Goal: Transaction & Acquisition: Purchase product/service

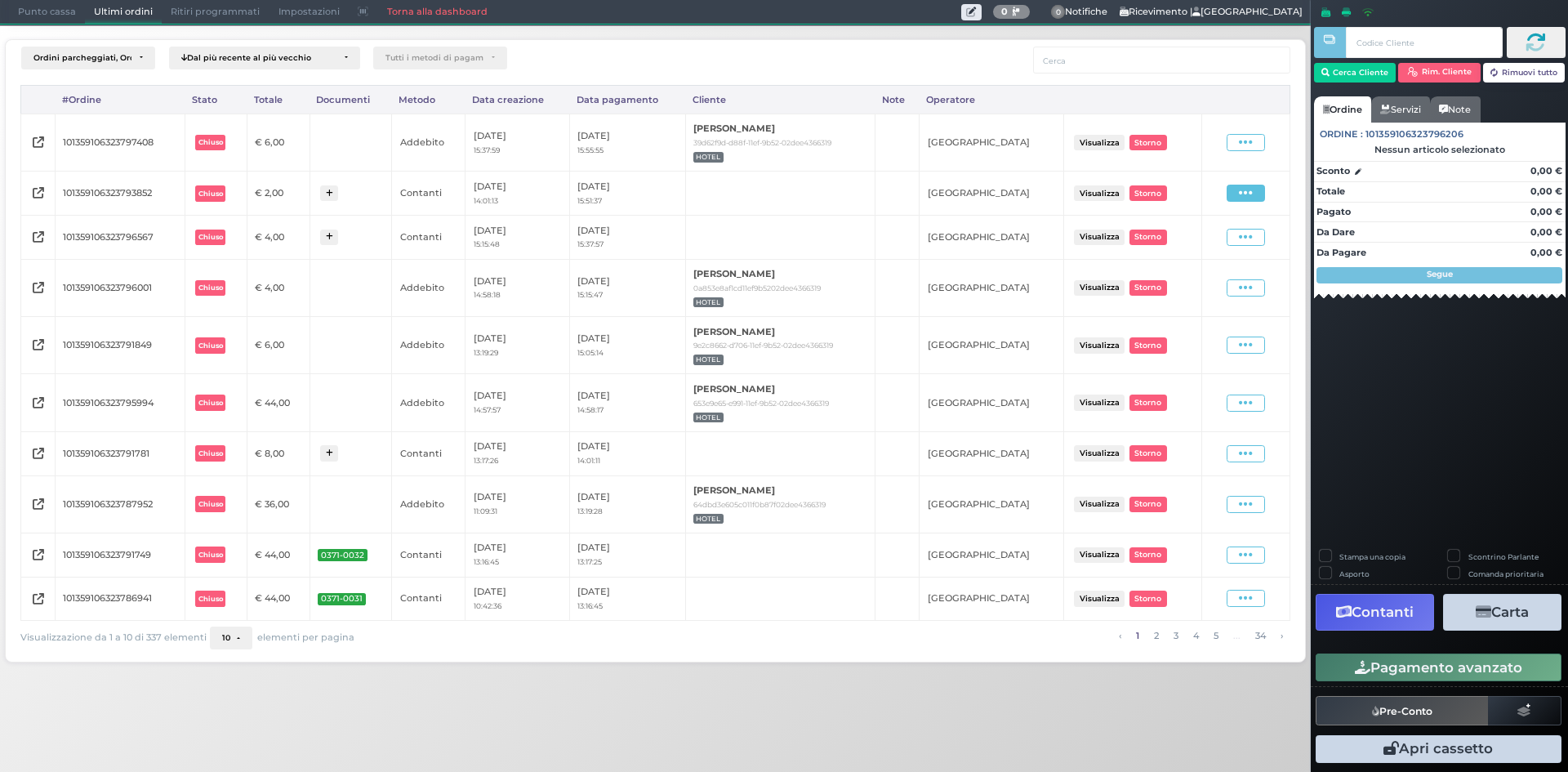
click at [1248, 196] on icon at bounding box center [1246, 193] width 14 height 16
click at [1190, 245] on span "Ristampa Pre-Conto" at bounding box center [1208, 241] width 67 height 28
click at [60, 11] on span "Punto cassa" at bounding box center [46, 12] width 76 height 23
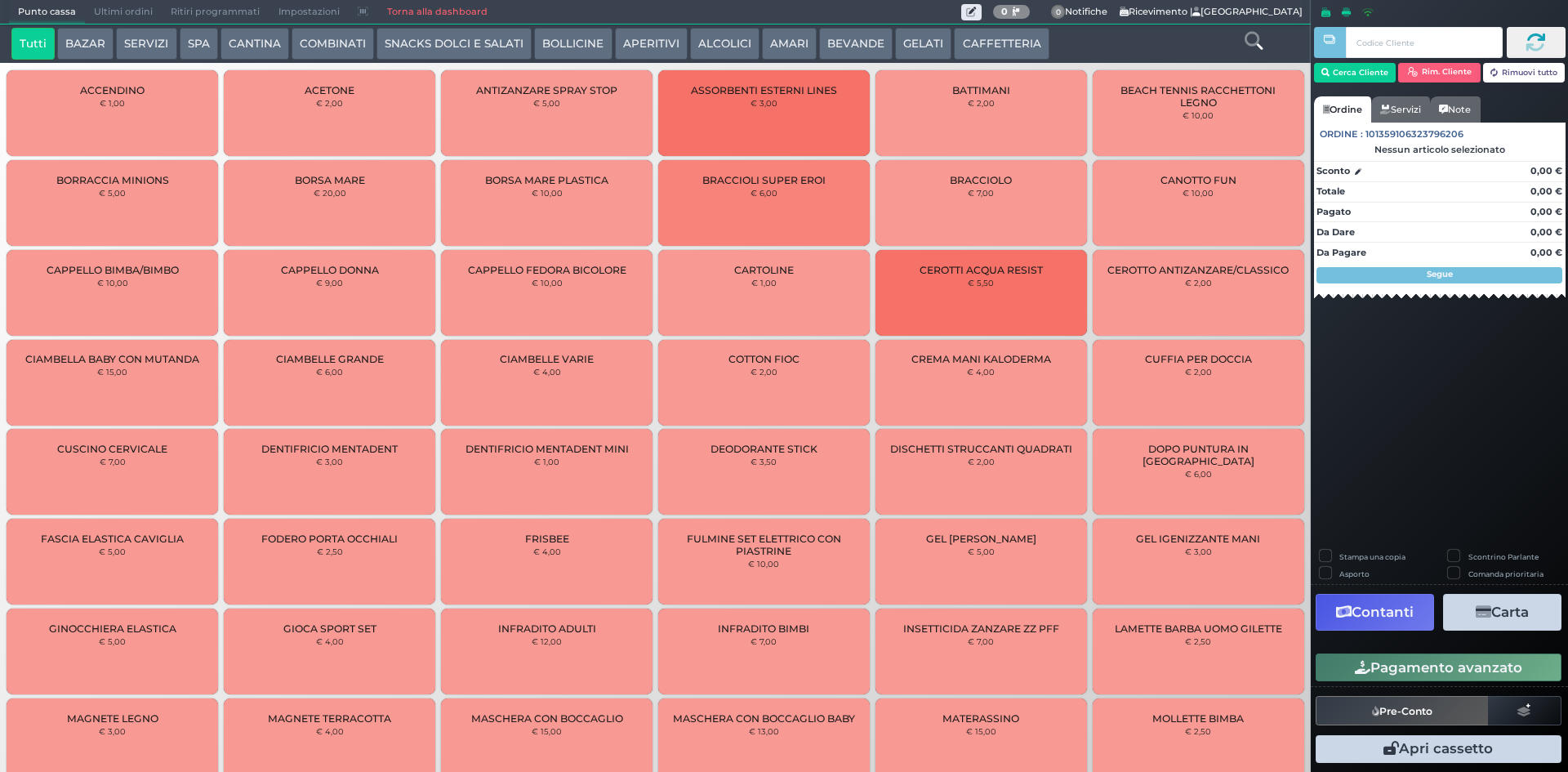
click at [158, 52] on button "SERVIZI" at bounding box center [146, 44] width 60 height 32
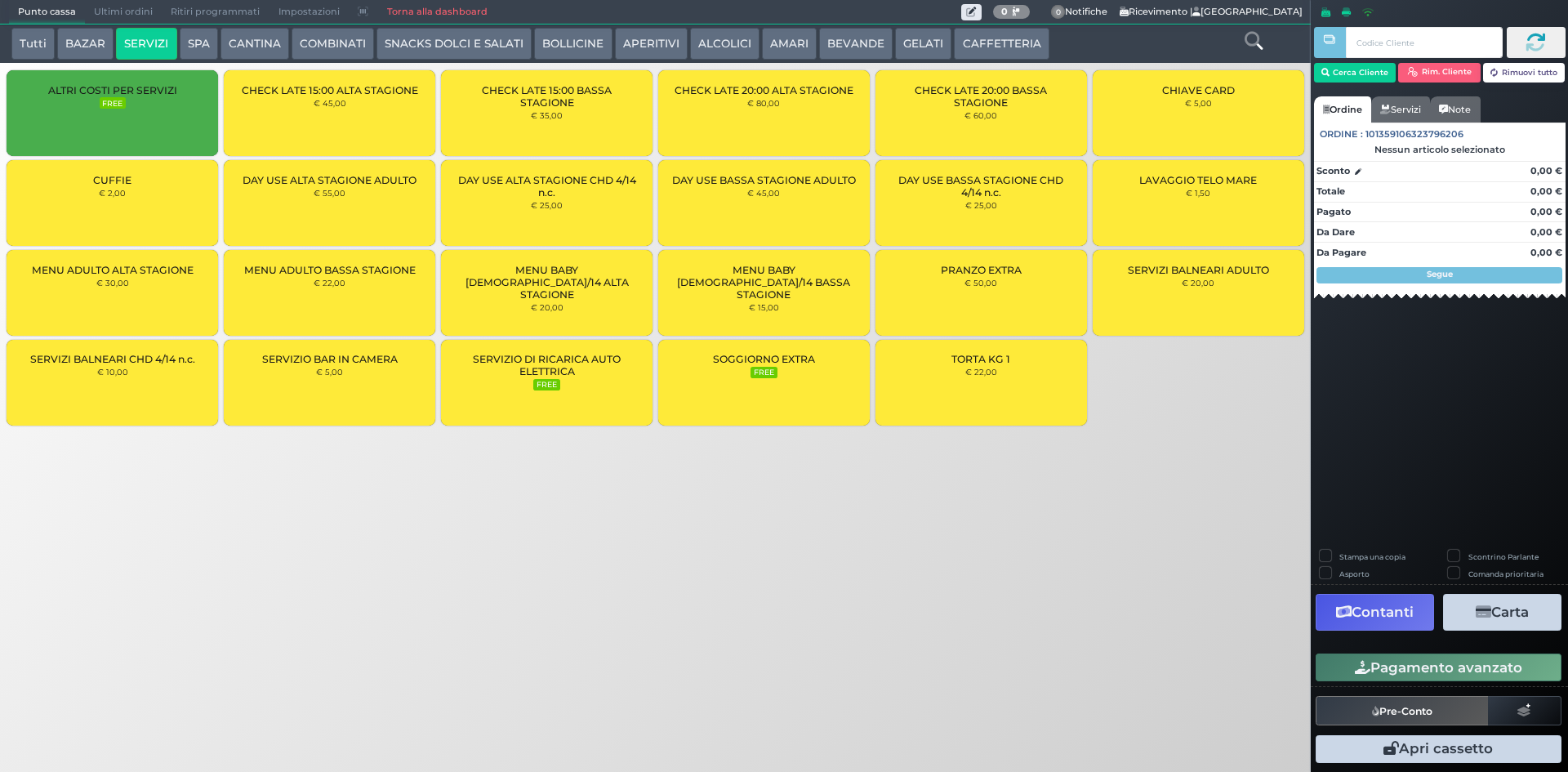
click at [153, 214] on div "CUFFIE € 2,00" at bounding box center [112, 203] width 212 height 86
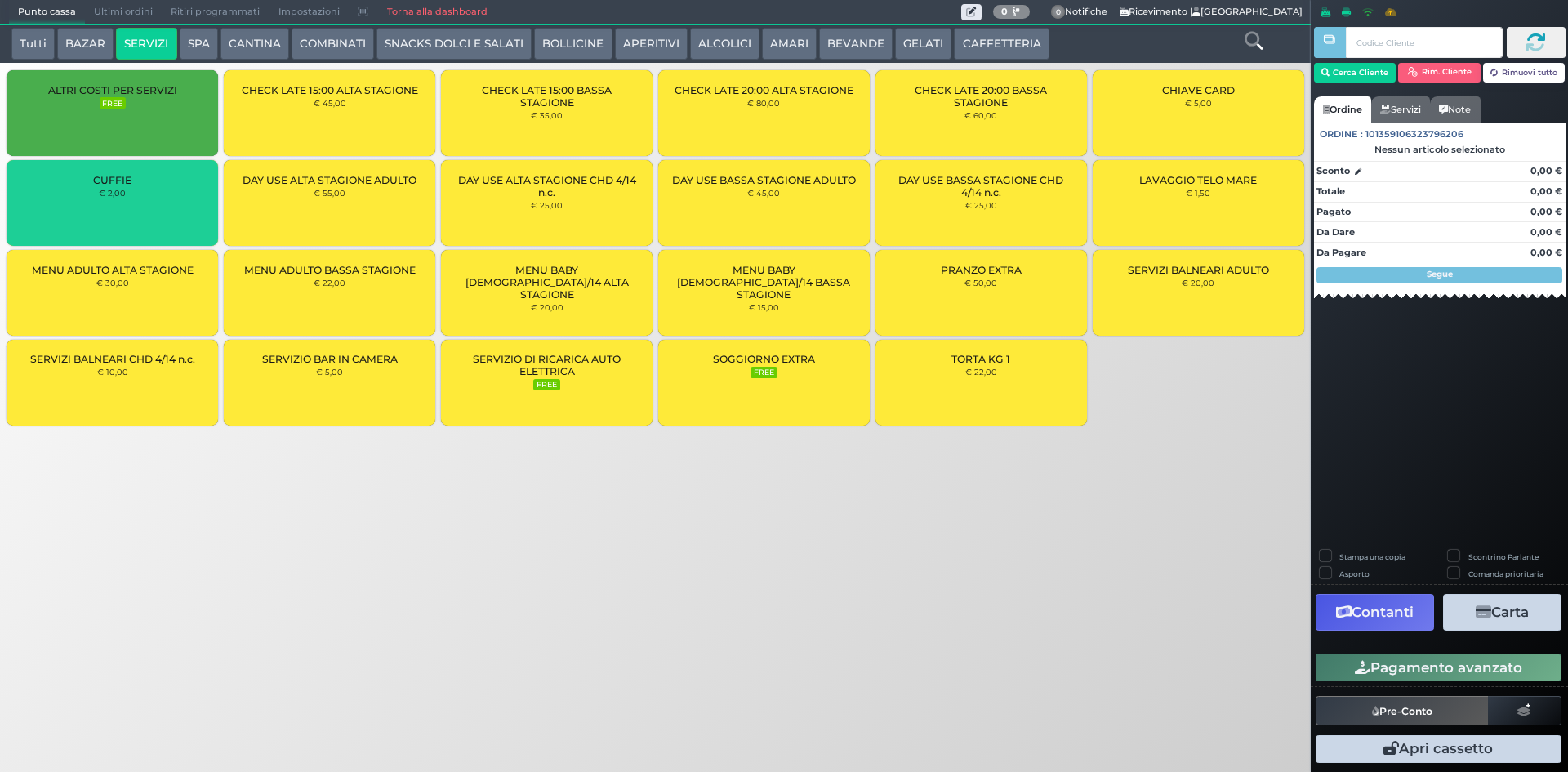
click at [153, 214] on div "CUFFIE € 2,00" at bounding box center [112, 203] width 212 height 86
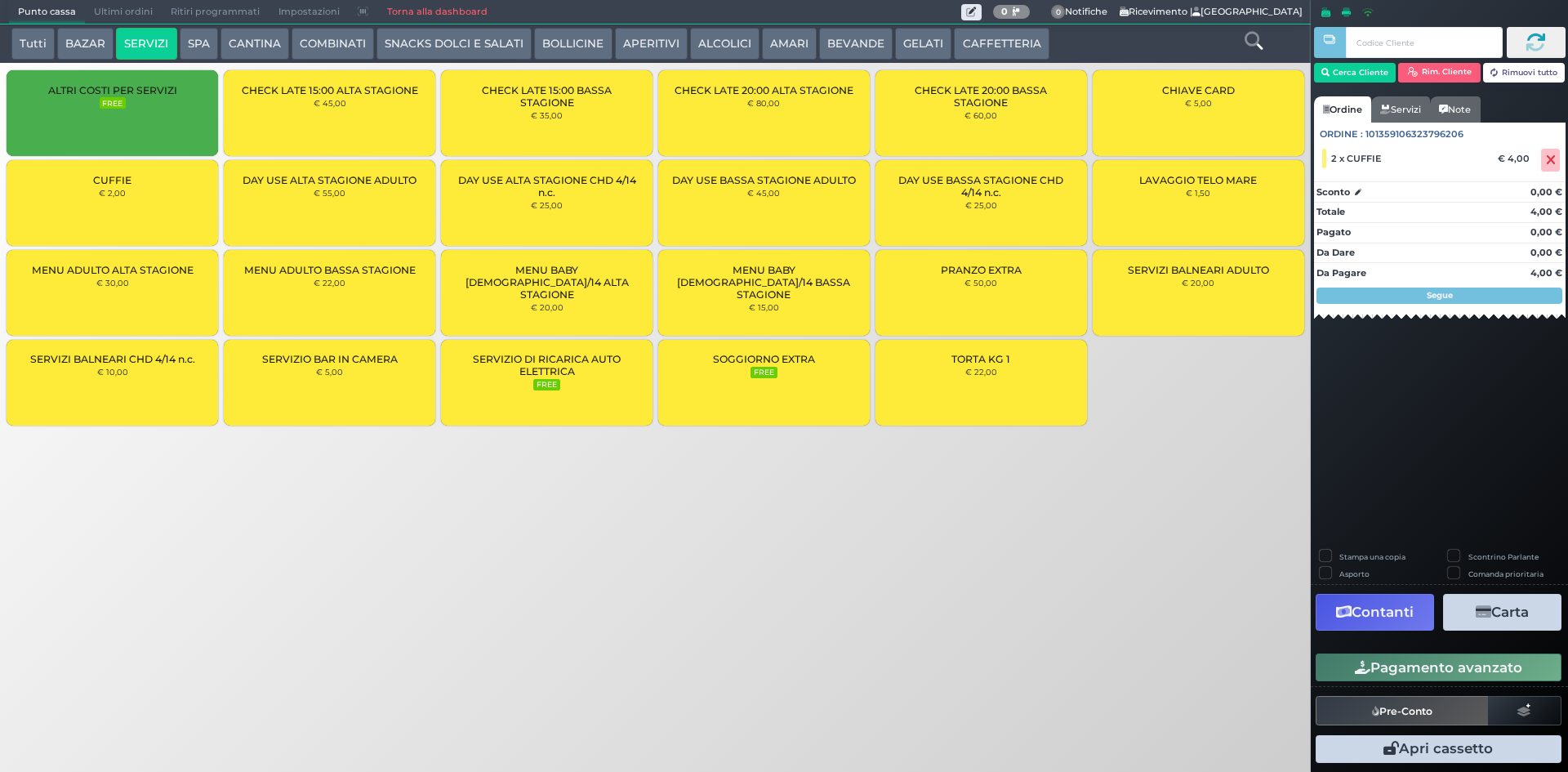
click at [1421, 642] on div "Stampa una copia Scontrino Parlante Asporto Comanda prioritaria Contanti Carta …" at bounding box center [1439, 658] width 257 height 218
click at [1427, 663] on button "Pagamento avanzato" at bounding box center [1438, 668] width 246 height 28
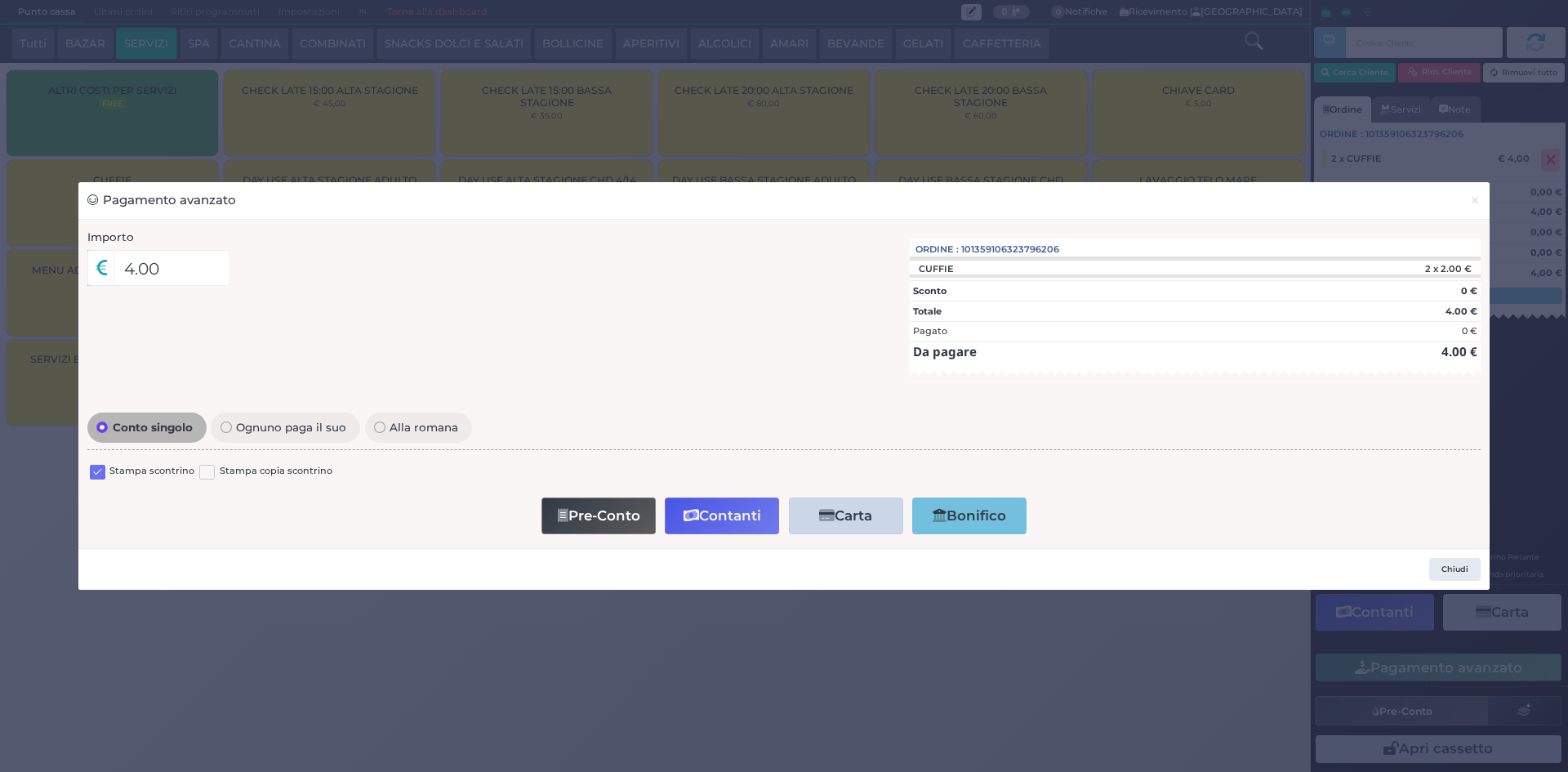
click at [95, 472] on label at bounding box center [98, 473] width 16 height 16
click at [0, 0] on input "checkbox" at bounding box center [0, 0] width 0 height 0
click at [697, 523] on icon "button" at bounding box center [691, 516] width 16 height 14
